Goal: Navigation & Orientation: Find specific page/section

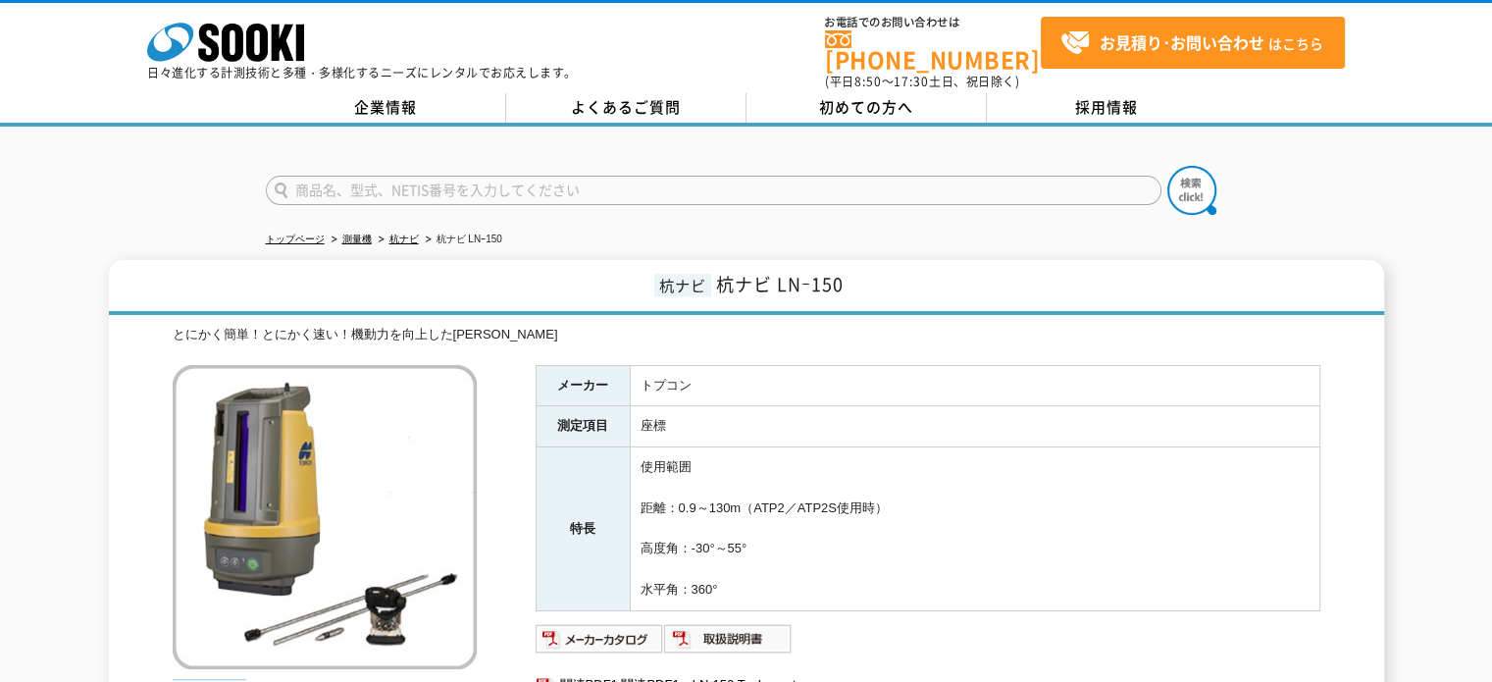
click at [547, 178] on input "text" at bounding box center [714, 190] width 896 height 29
type input "T"
type input "t"
type input "タグナビ"
click at [1168, 166] on button at bounding box center [1192, 190] width 49 height 49
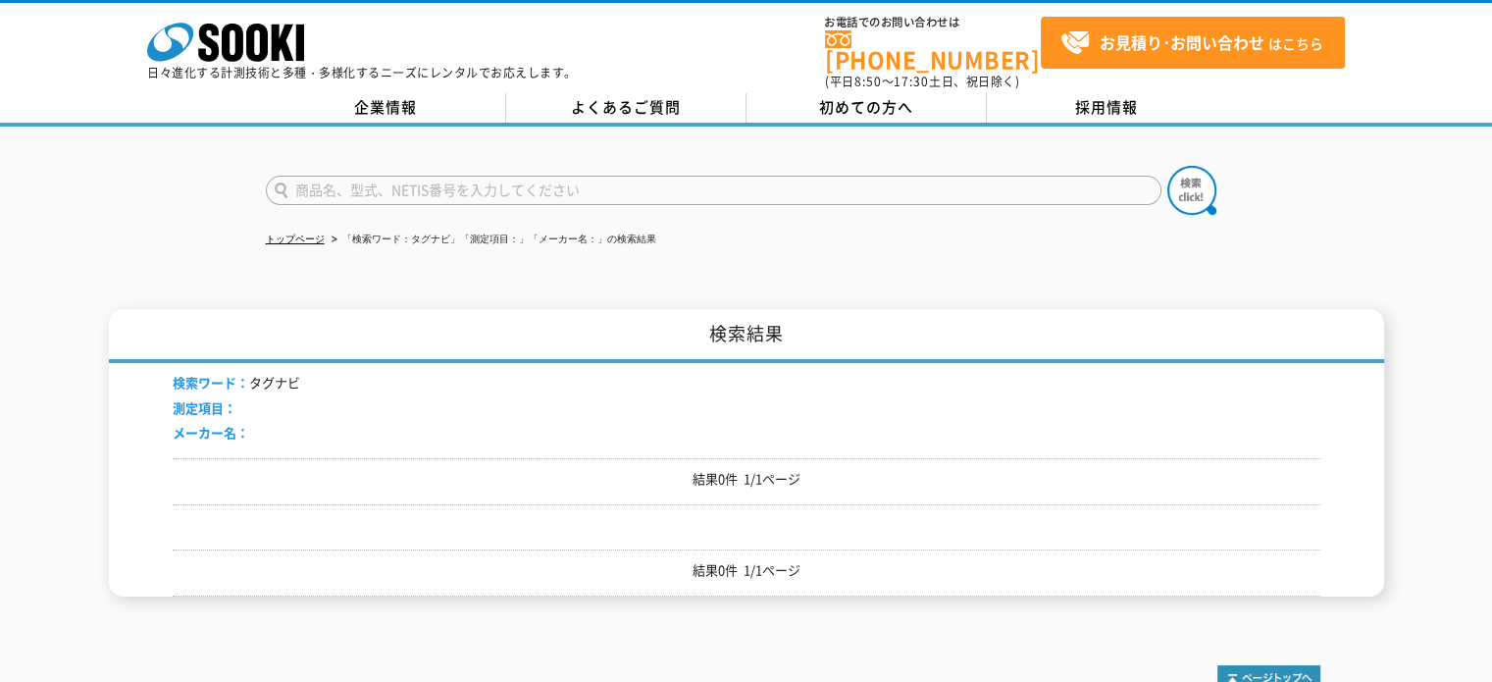
click at [409, 183] on input "text" at bounding box center [714, 190] width 896 height 29
type input "多摩川"
click at [1168, 166] on button at bounding box center [1192, 190] width 49 height 49
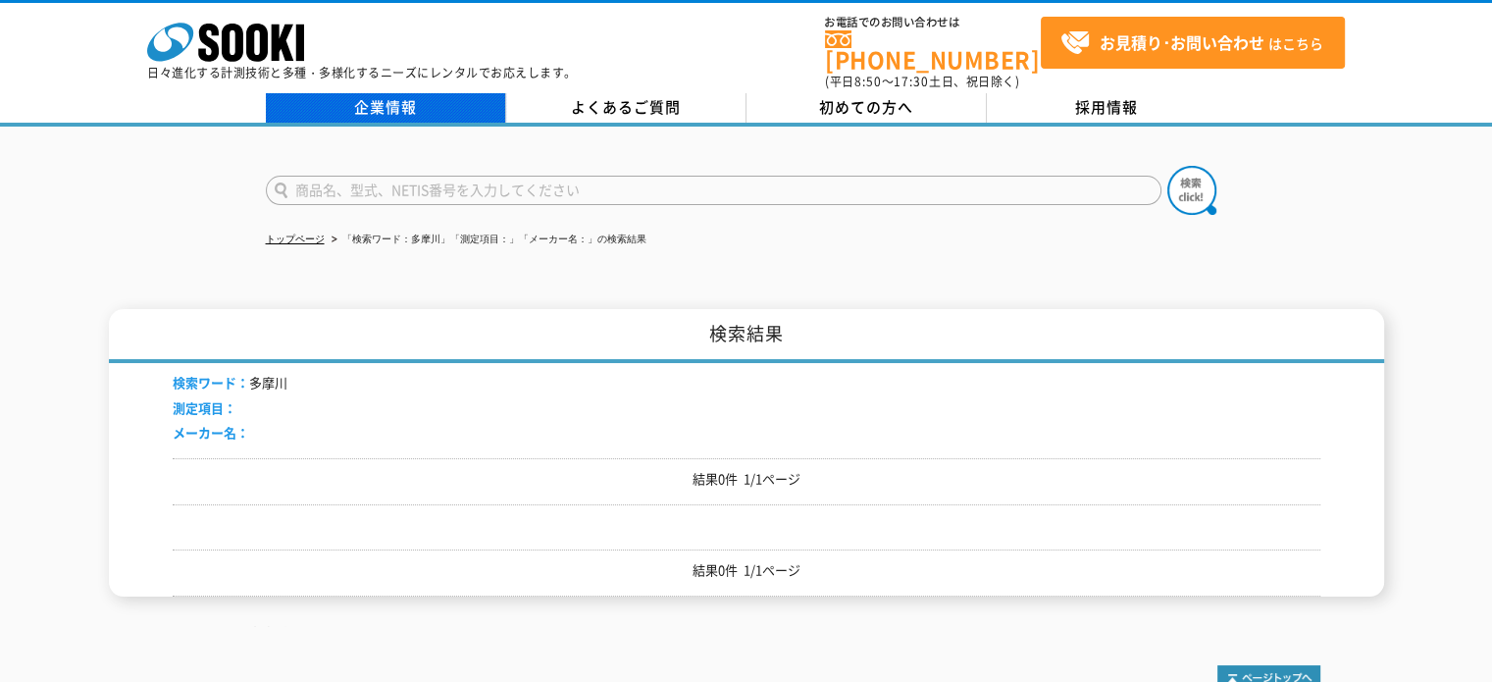
click at [398, 97] on link "企業情報" at bounding box center [386, 107] width 240 height 29
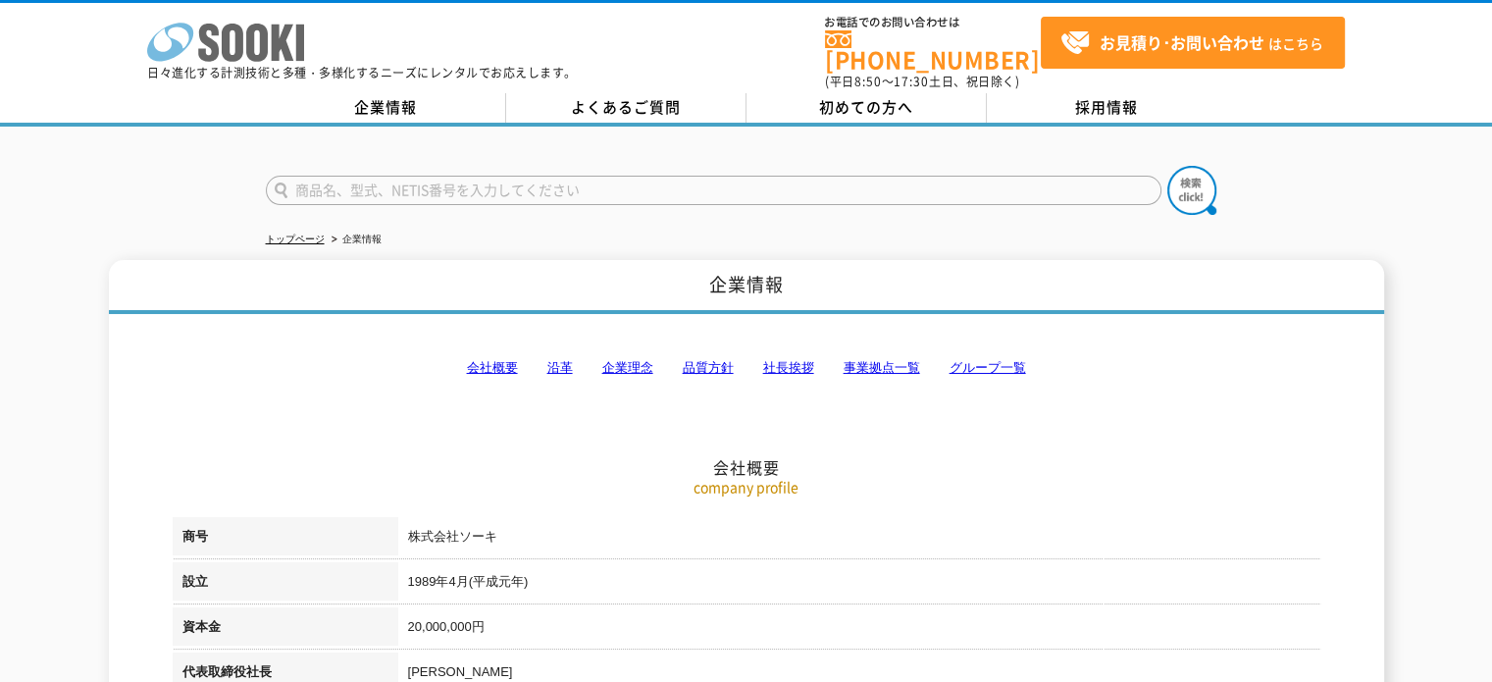
click at [236, 29] on icon at bounding box center [233, 43] width 22 height 38
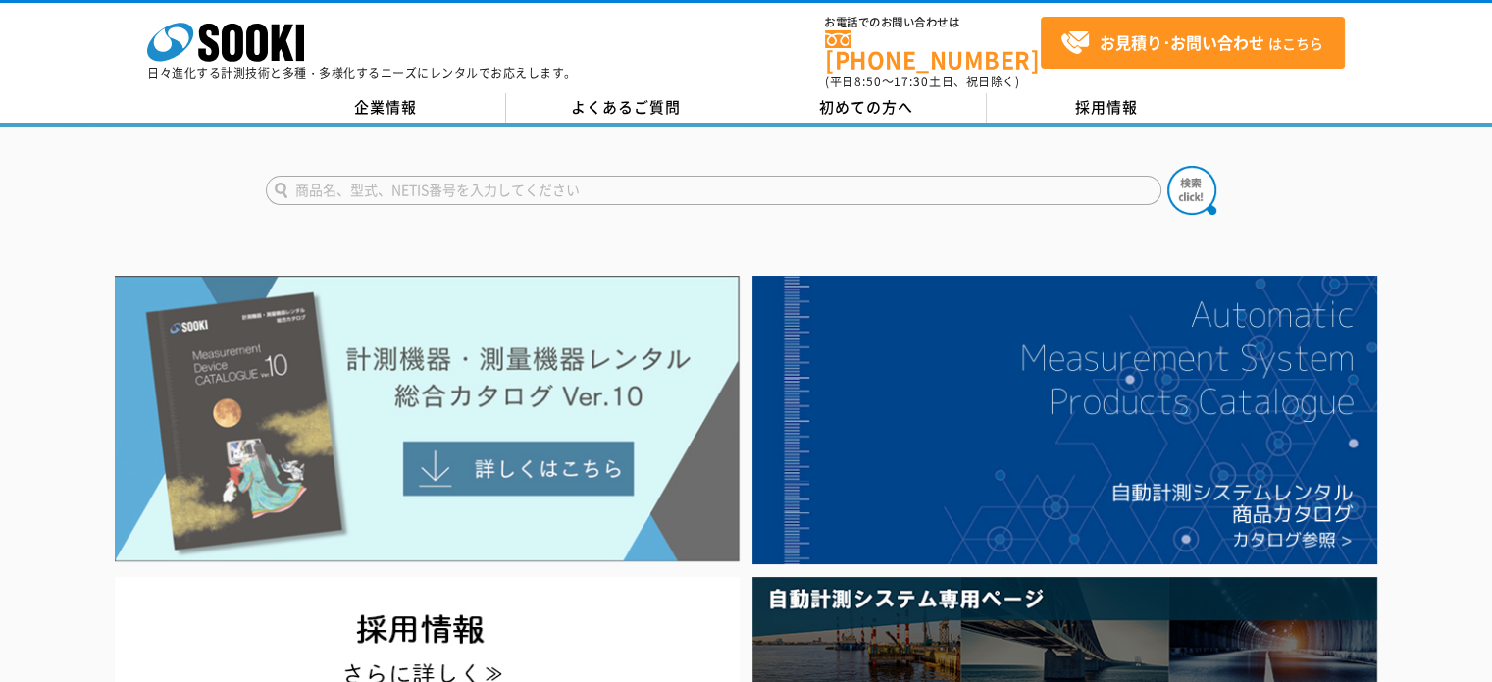
click at [281, 413] on img at bounding box center [427, 419] width 625 height 286
